Goal: Task Accomplishment & Management: Manage account settings

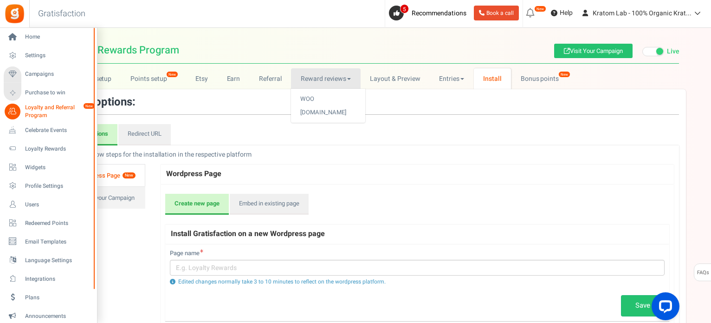
click at [30, 105] on span "Loyalty and Referral Program" at bounding box center [59, 112] width 68 height 16
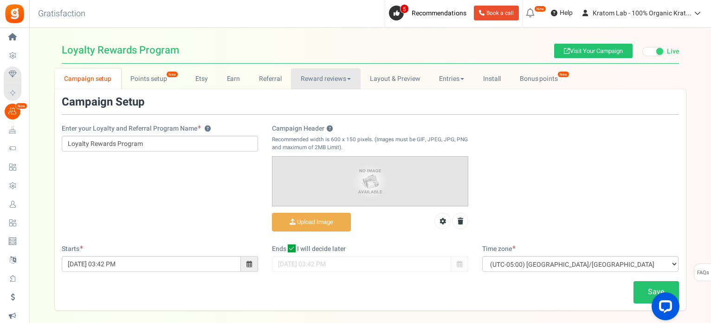
click at [347, 79] on span at bounding box center [349, 79] width 4 height 2
click at [349, 79] on span at bounding box center [349, 79] width 4 height 2
click at [538, 82] on link "Bonus points New" at bounding box center [543, 78] width 66 height 21
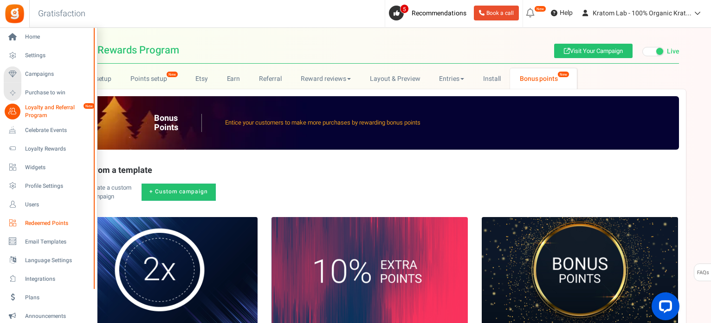
click at [64, 225] on span "Redeemed Points" at bounding box center [57, 223] width 65 height 8
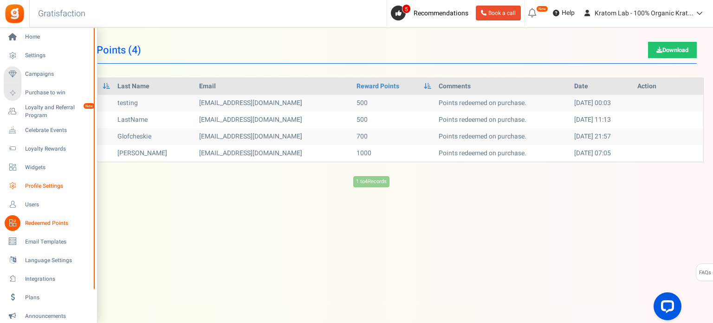
click at [43, 183] on span "Profile Settings" at bounding box center [57, 186] width 65 height 8
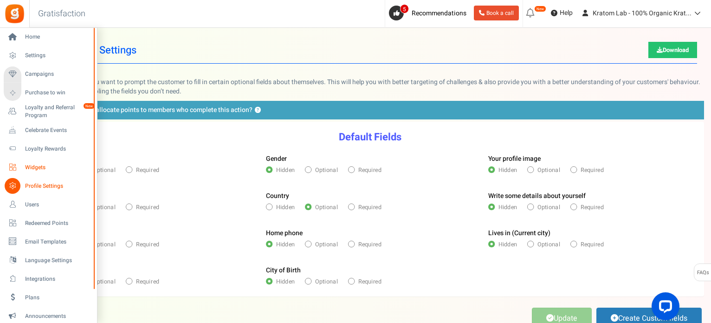
click at [37, 167] on span "Widgets" at bounding box center [57, 167] width 65 height 8
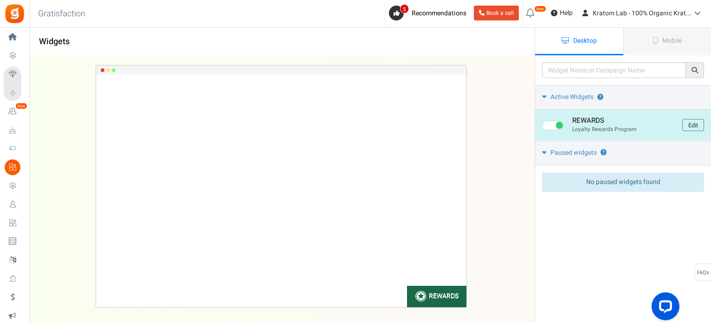
click at [695, 128] on link "Edit" at bounding box center [694, 125] width 22 height 12
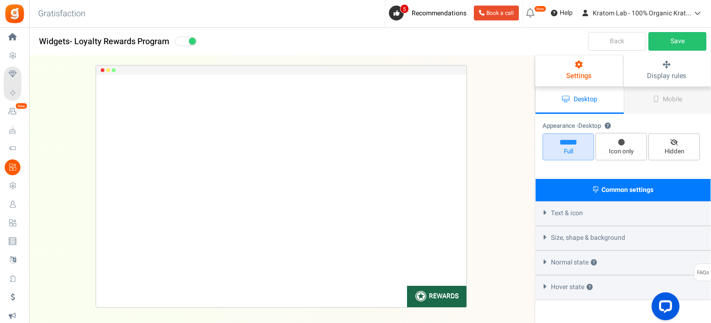
select select "lower-right-corner"
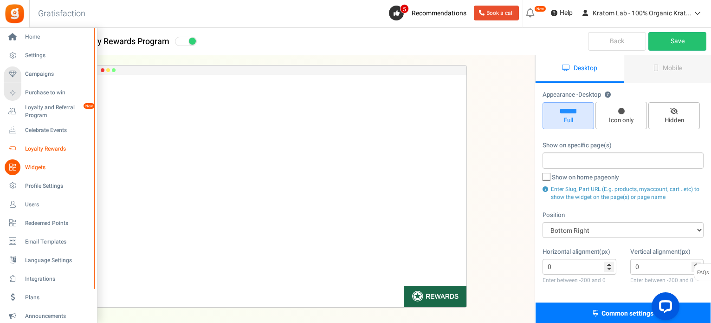
click at [37, 143] on link "Loyalty Rewards" at bounding box center [48, 149] width 89 height 16
click at [37, 146] on span "Loyalty Rewards" at bounding box center [57, 149] width 65 height 8
click at [57, 148] on span "Loyalty Rewards" at bounding box center [57, 149] width 65 height 8
click at [48, 131] on span "Celebrate Events" at bounding box center [57, 130] width 65 height 8
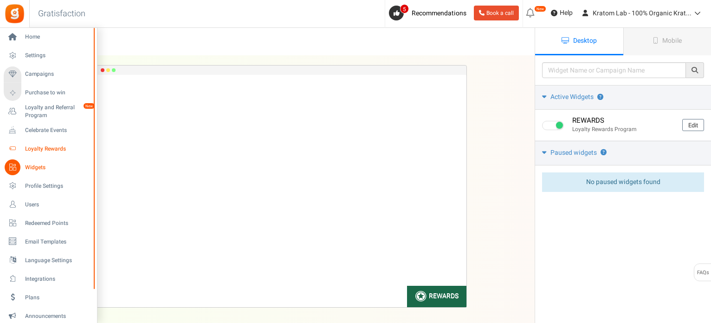
click at [37, 148] on span "Loyalty Rewards" at bounding box center [57, 149] width 65 height 8
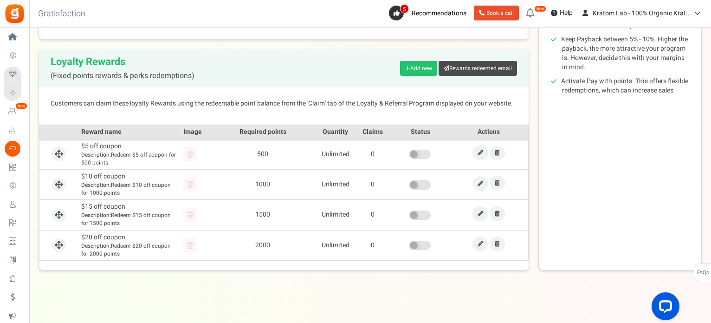
scroll to position [195, 0]
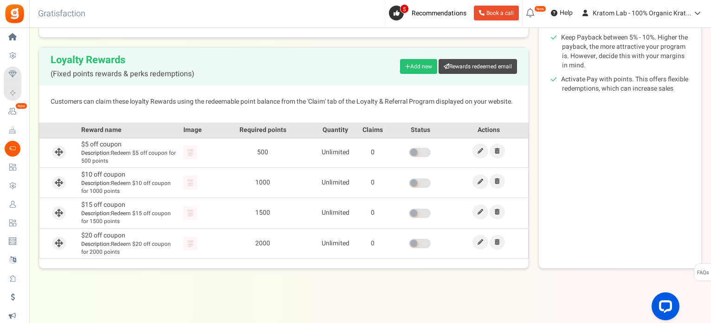
click at [426, 151] on span at bounding box center [420, 152] width 22 height 9
click at [409, 151] on input "checkbox" at bounding box center [409, 153] width 0 height 6
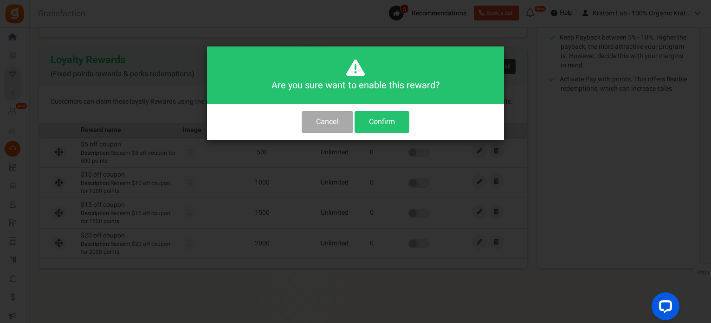
scroll to position [0, 0]
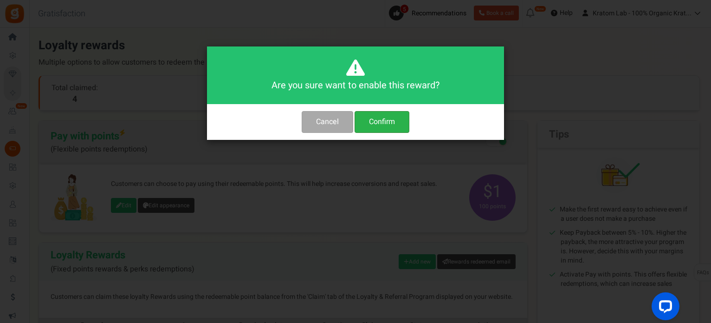
click at [373, 119] on button "Confirm" at bounding box center [382, 122] width 55 height 22
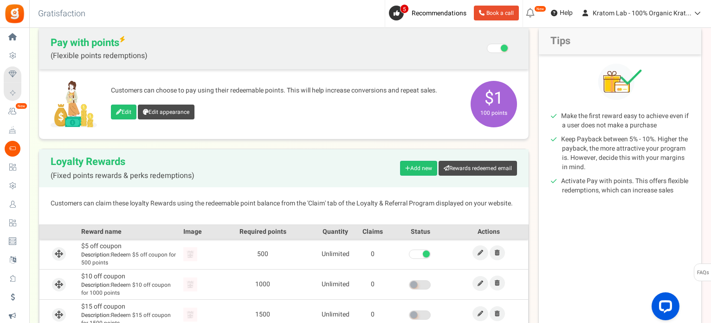
scroll to position [93, 0]
click at [117, 110] on icon at bounding box center [119, 113] width 6 height 6
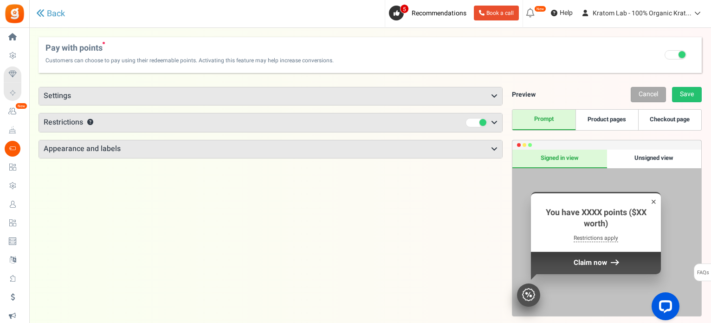
click at [225, 95] on h3 "Settings" at bounding box center [270, 96] width 463 height 18
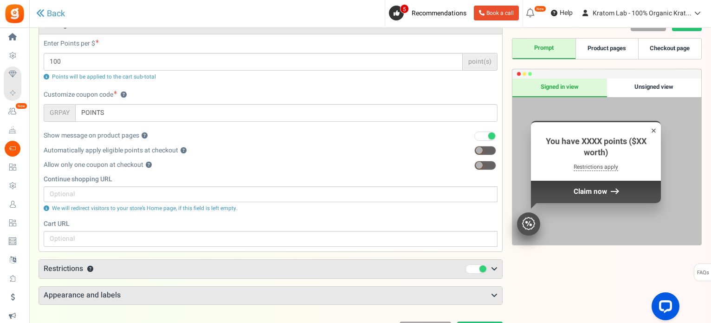
scroll to position [93, 0]
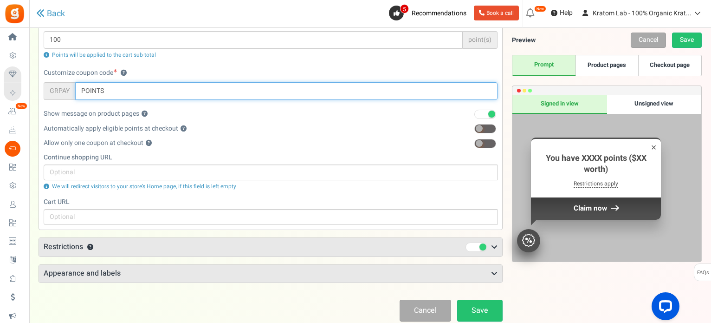
click at [170, 89] on input "POINTS" at bounding box center [286, 91] width 423 height 18
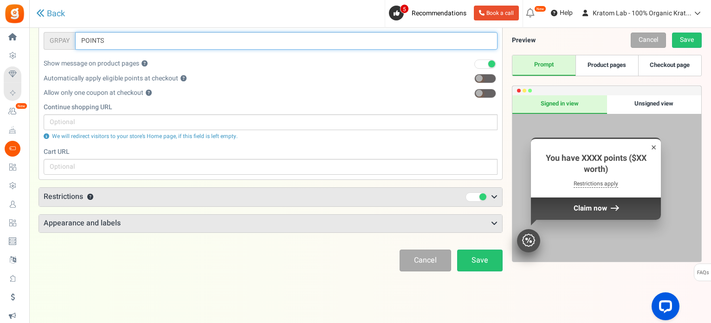
scroll to position [147, 0]
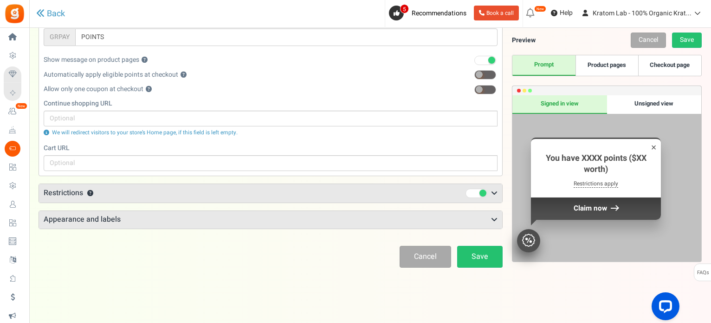
click at [193, 192] on h3 "Restrictions ?" at bounding box center [270, 193] width 463 height 19
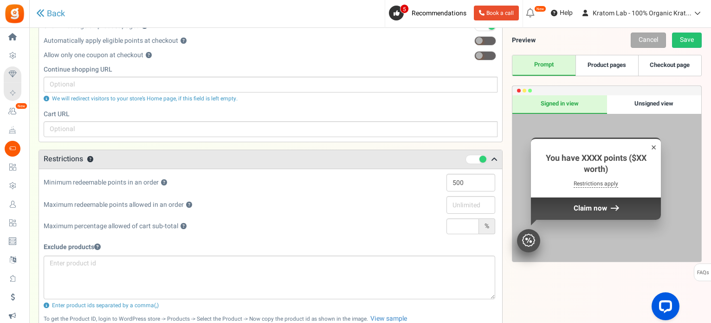
scroll to position [167, 0]
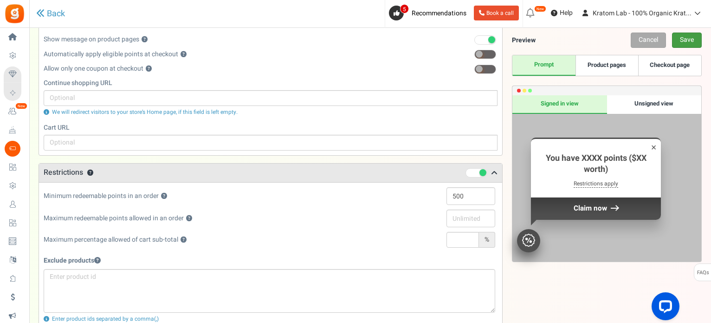
click at [691, 42] on link "Save" at bounding box center [687, 40] width 30 height 15
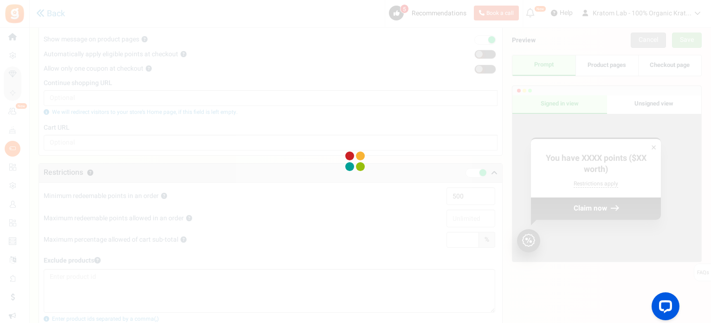
scroll to position [31, 0]
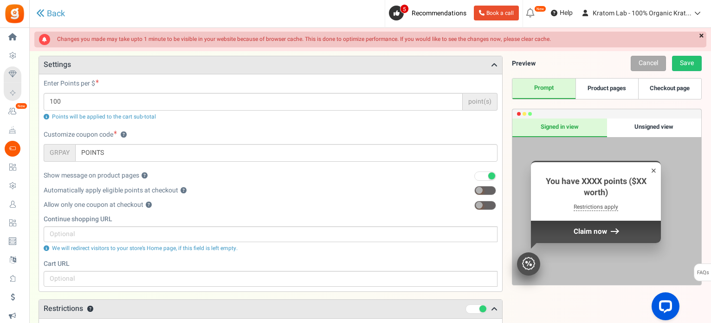
click at [702, 33] on link "×" at bounding box center [702, 36] width 10 height 9
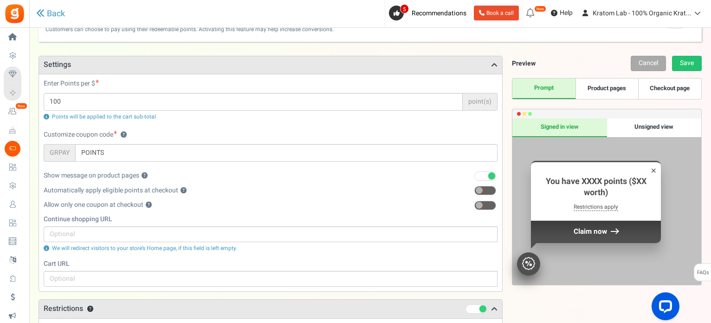
click at [607, 89] on link "Product pages" at bounding box center [607, 88] width 63 height 20
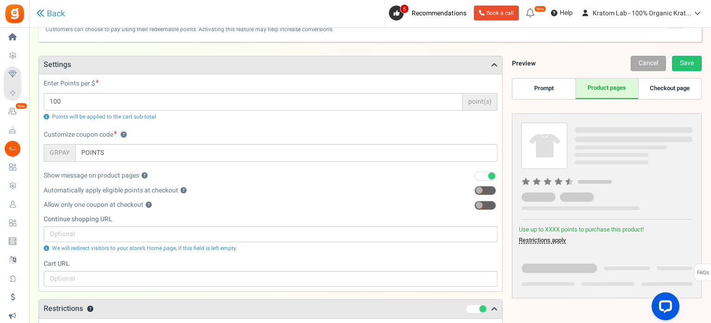
click at [680, 87] on link "Checkout page" at bounding box center [669, 88] width 63 height 20
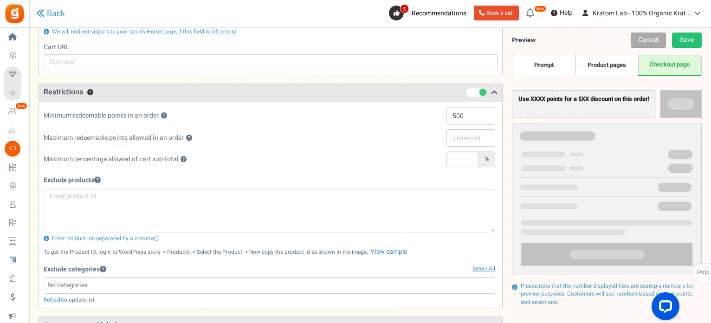
scroll to position [214, 0]
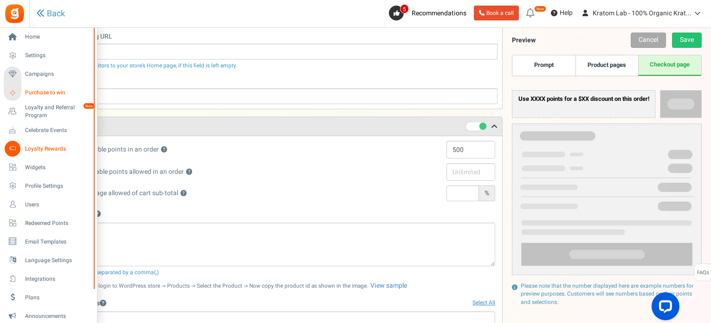
click at [26, 91] on span "Purchase to win" at bounding box center [57, 93] width 65 height 8
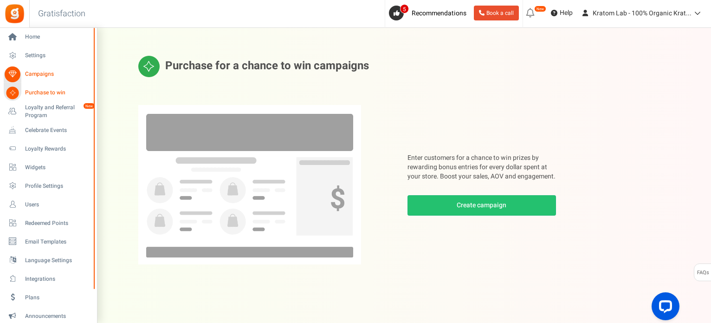
click at [49, 70] on span "Campaigns" at bounding box center [57, 74] width 65 height 8
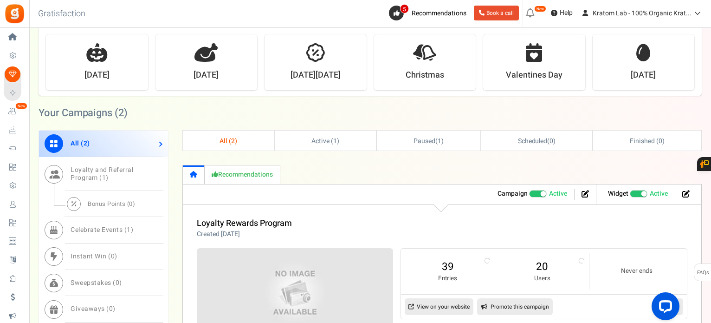
scroll to position [325, 0]
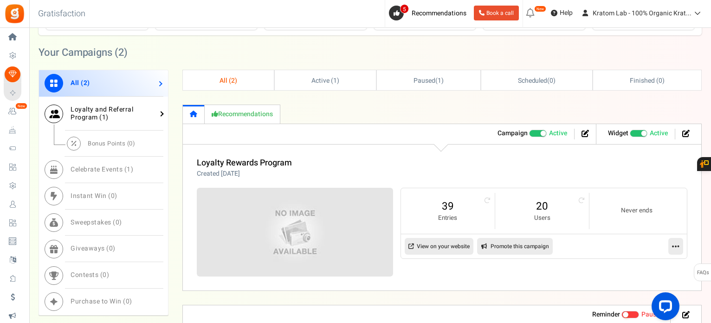
click at [141, 118] on link "Loyalty and Referral Program ( 1 )" at bounding box center [103, 114] width 129 height 34
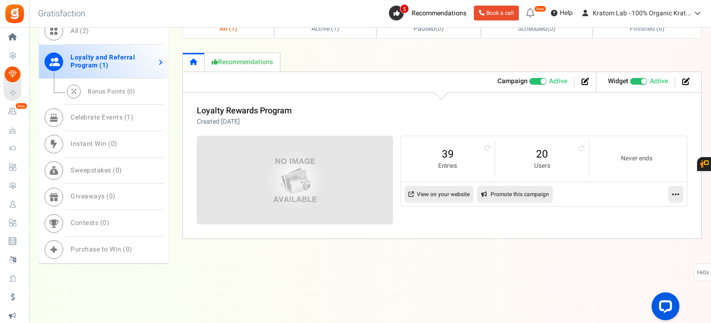
scroll to position [381, 0]
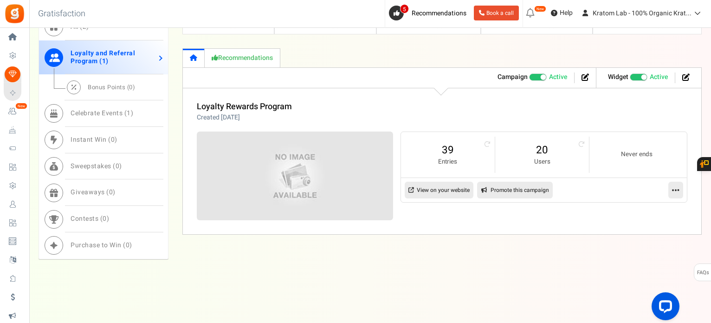
click at [679, 187] on icon at bounding box center [675, 190] width 7 height 8
click at [657, 213] on link "Edit" at bounding box center [646, 212] width 69 height 17
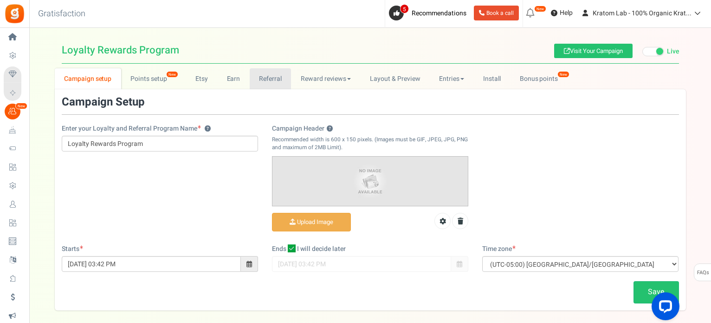
click at [263, 80] on link "Referral" at bounding box center [271, 78] width 42 height 21
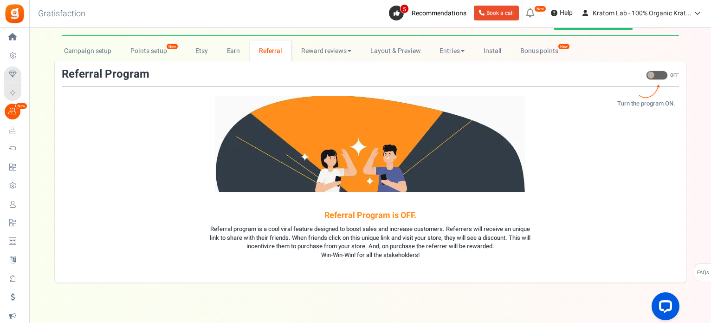
scroll to position [43, 0]
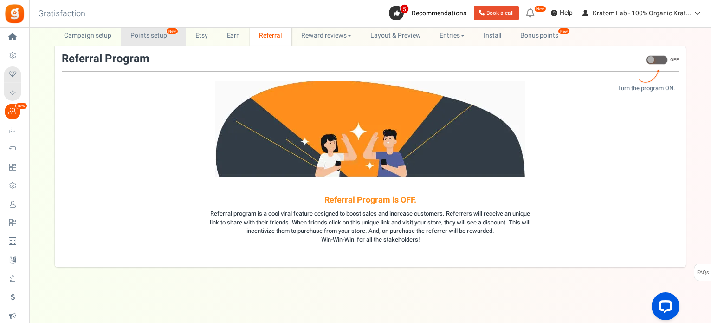
click at [144, 35] on link "Points setup New" at bounding box center [153, 35] width 65 height 21
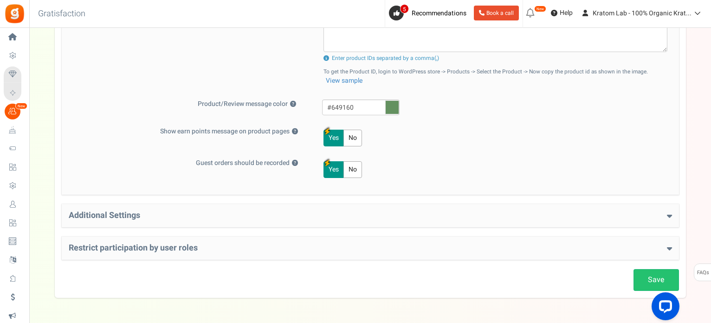
scroll to position [418, 0]
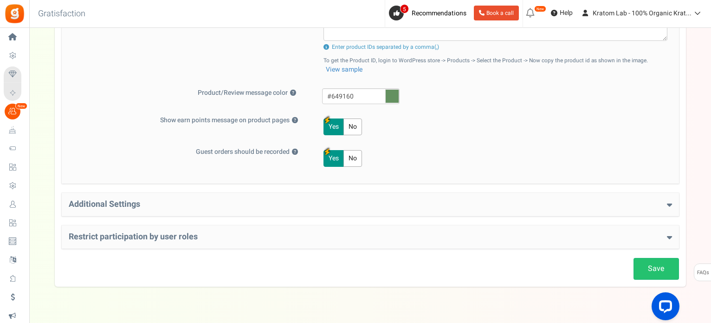
click at [670, 200] on icon at bounding box center [669, 204] width 5 height 8
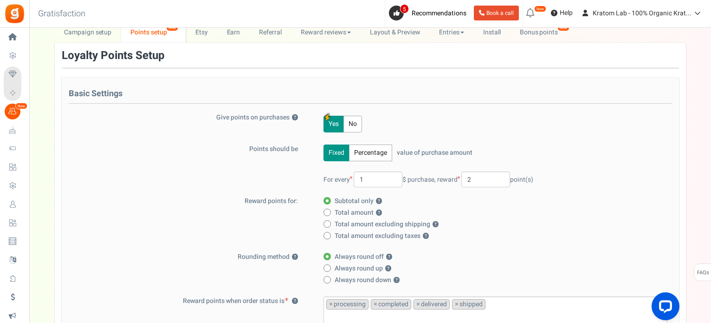
scroll to position [0, 0]
